Goal: Transaction & Acquisition: Purchase product/service

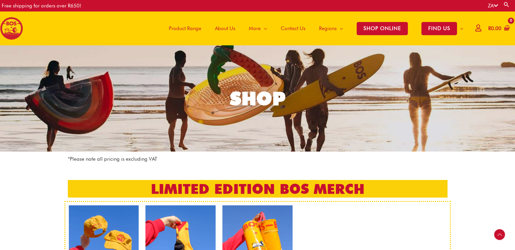
scroll to position [107, 0]
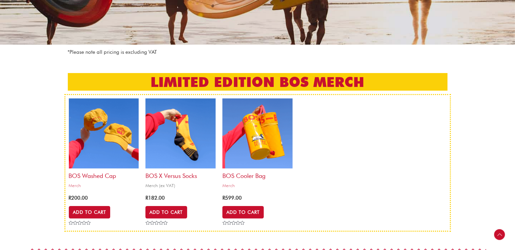
click at [177, 140] on img at bounding box center [180, 134] width 70 height 70
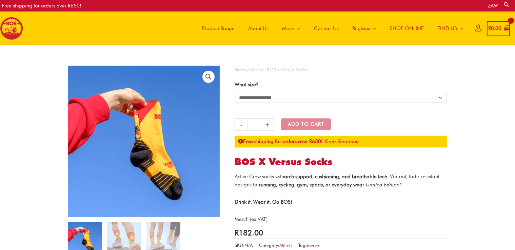
scroll to position [71, 0]
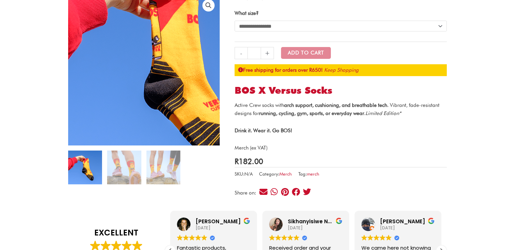
click at [113, 78] on img at bounding box center [168, 62] width 271 height 271
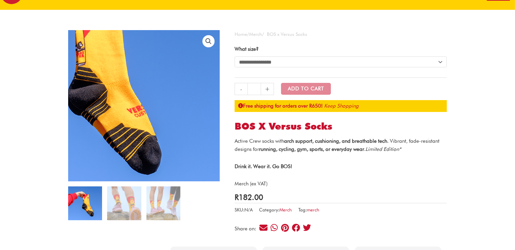
scroll to position [0, 0]
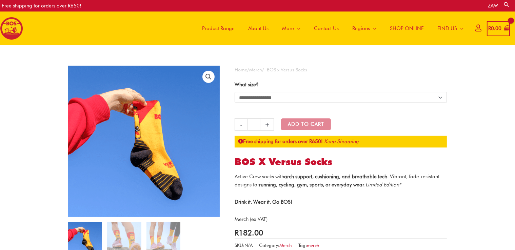
click at [215, 29] on span "Product Range" at bounding box center [218, 28] width 33 height 20
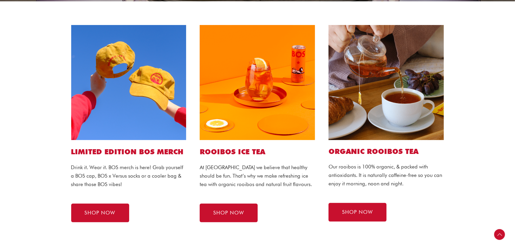
scroll to position [214, 0]
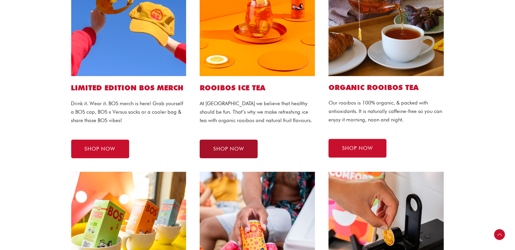
click at [224, 150] on span "SHOP NOW" at bounding box center [228, 149] width 31 height 5
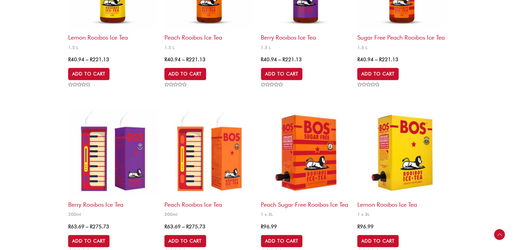
scroll to position [393, 0]
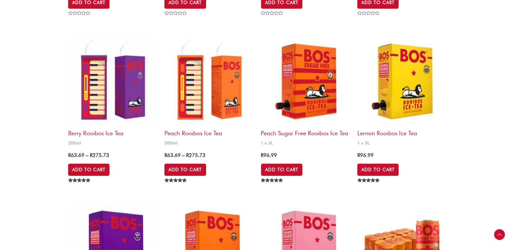
click at [221, 84] on img at bounding box center [208, 81] width 89 height 89
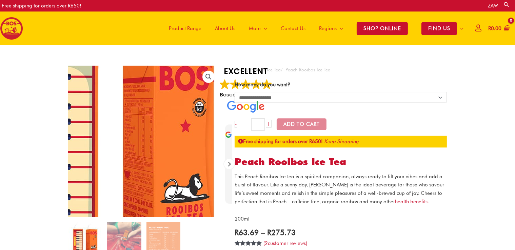
click at [178, 162] on img at bounding box center [116, 125] width 271 height 271
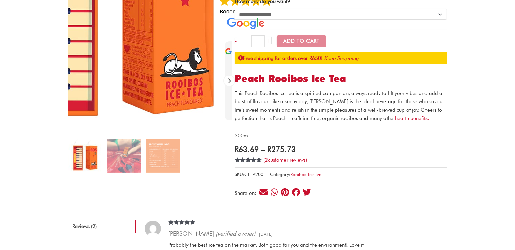
scroll to position [71, 0]
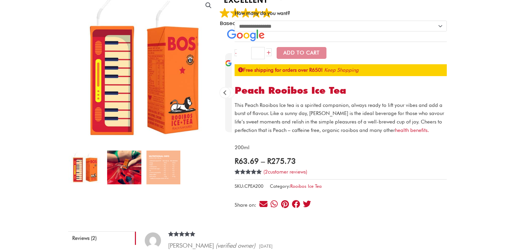
click at [127, 176] on img at bounding box center [124, 168] width 34 height 34
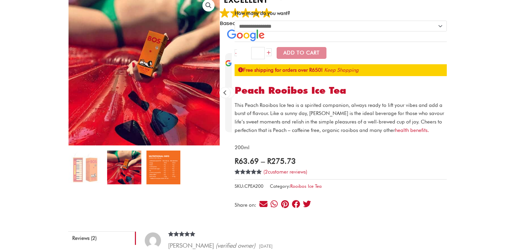
click at [155, 167] on img at bounding box center [163, 168] width 34 height 34
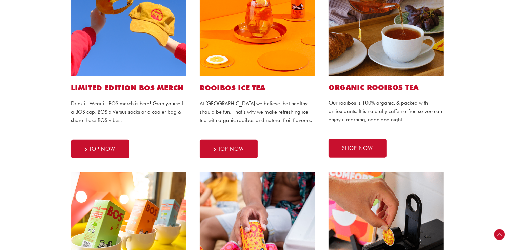
scroll to position [214, 0]
drag, startPoint x: 72, startPoint y: 87, endPoint x: 189, endPoint y: 86, distance: 117.2
click at [189, 86] on div "LIMITED EDITION BOS MERCH Drink it. Wear it. BOS merch is here! Grab yourself a…" at bounding box center [128, 59] width 129 height 211
click at [174, 92] on h1 "LIMITED EDITION BOS MERCH" at bounding box center [128, 88] width 115 height 10
click at [156, 36] on img at bounding box center [128, 18] width 115 height 115
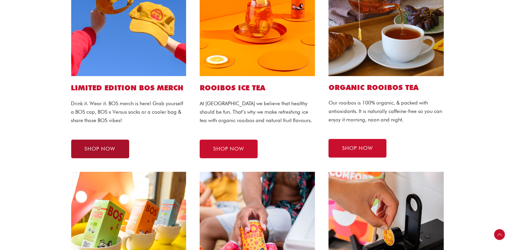
click at [101, 147] on span "SHOP NOW" at bounding box center [100, 149] width 31 height 5
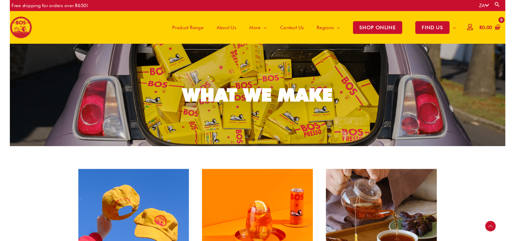
scroll to position [214, 0]
